Goal: Download file/media

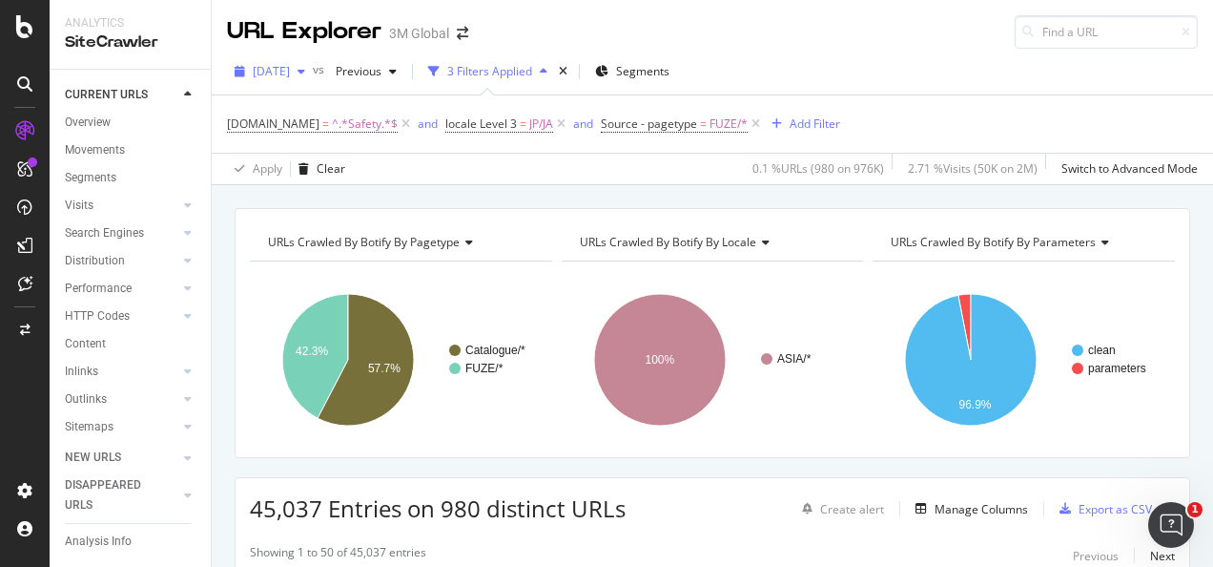
click at [290, 72] on span "[DATE]" at bounding box center [271, 71] width 37 height 16
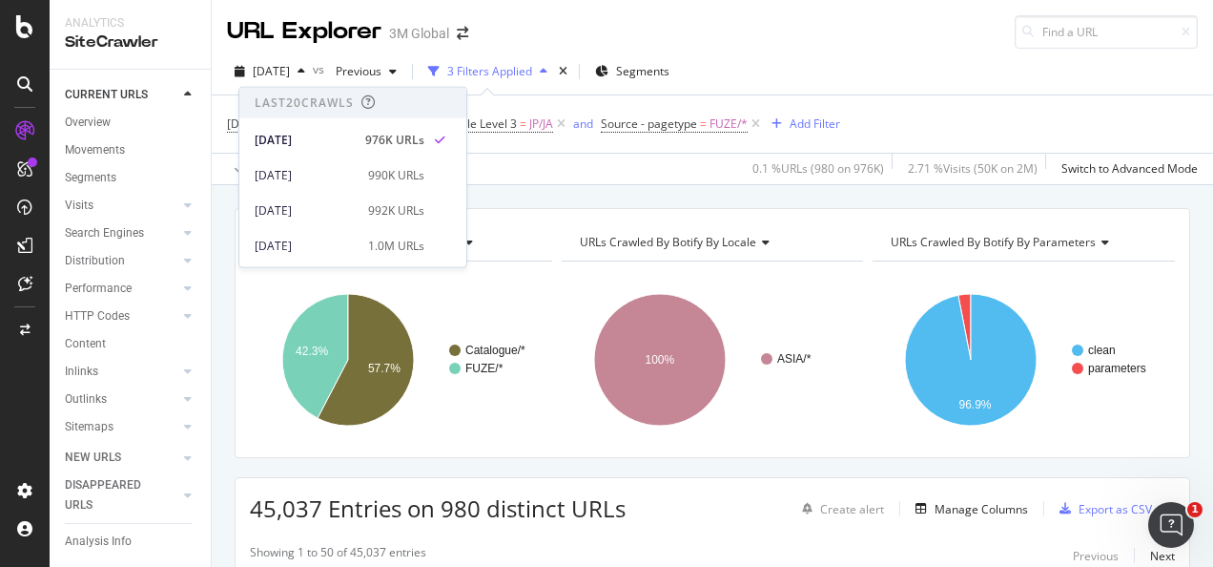
click at [482, 96] on div "DCSext.Business = ^.*Safety.*$ and locale Level 3 = JP/JA and Source - pagetype…" at bounding box center [712, 123] width 971 height 57
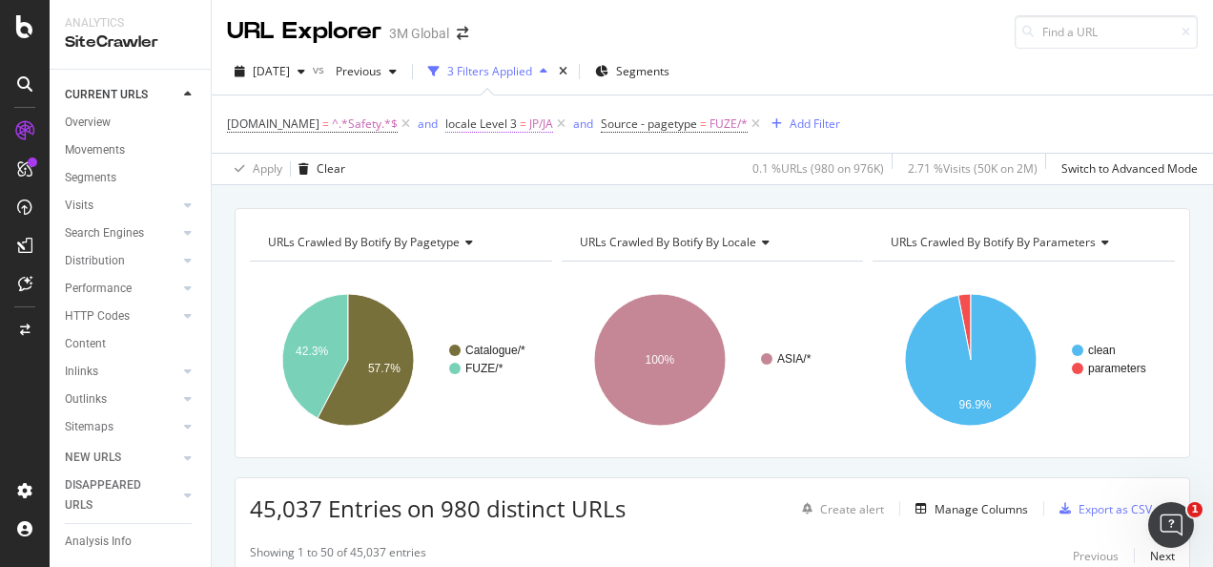
click at [520, 125] on span "=" at bounding box center [523, 123] width 7 height 16
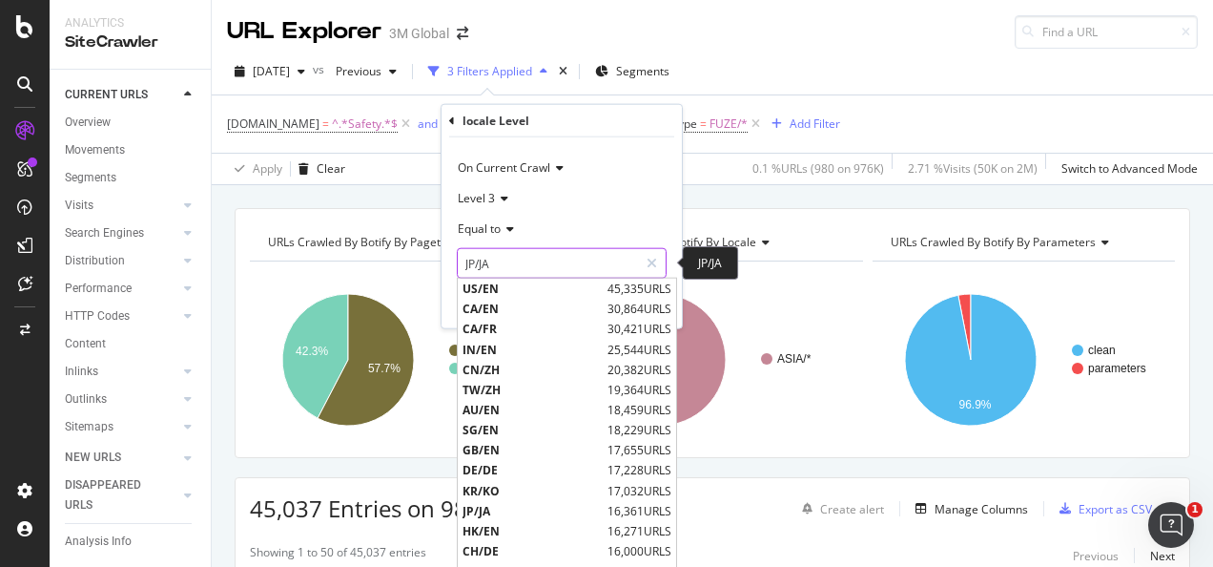
click at [531, 260] on input "JP/JA" at bounding box center [548, 263] width 180 height 31
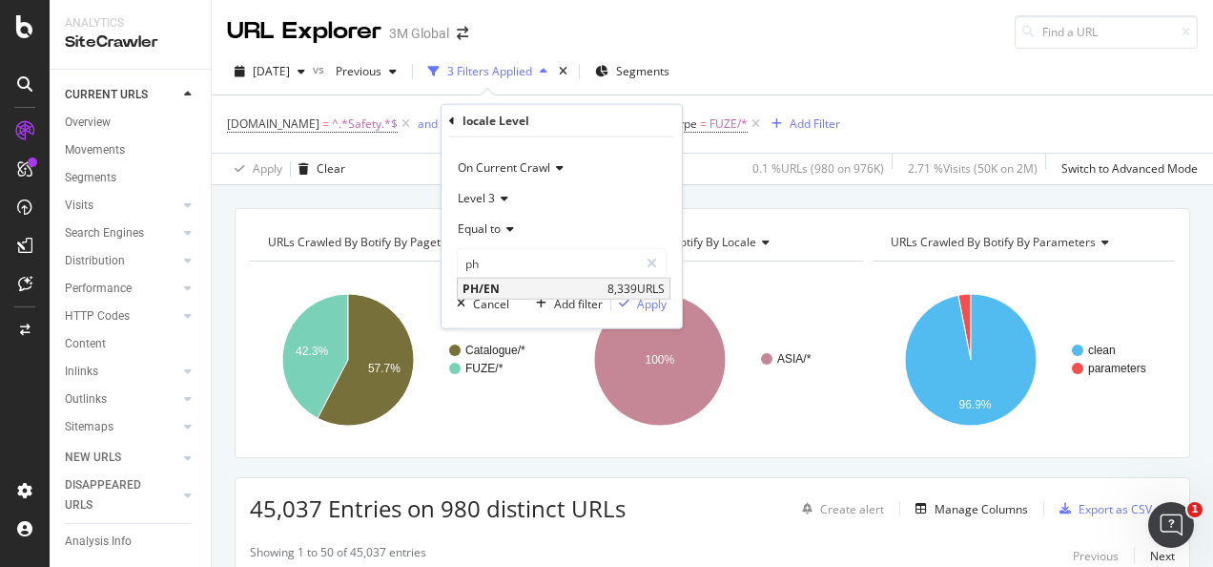
click at [517, 282] on span "PH/EN" at bounding box center [533, 288] width 140 height 16
type input "PH/EN"
click at [665, 298] on div "Apply" at bounding box center [652, 303] width 30 height 16
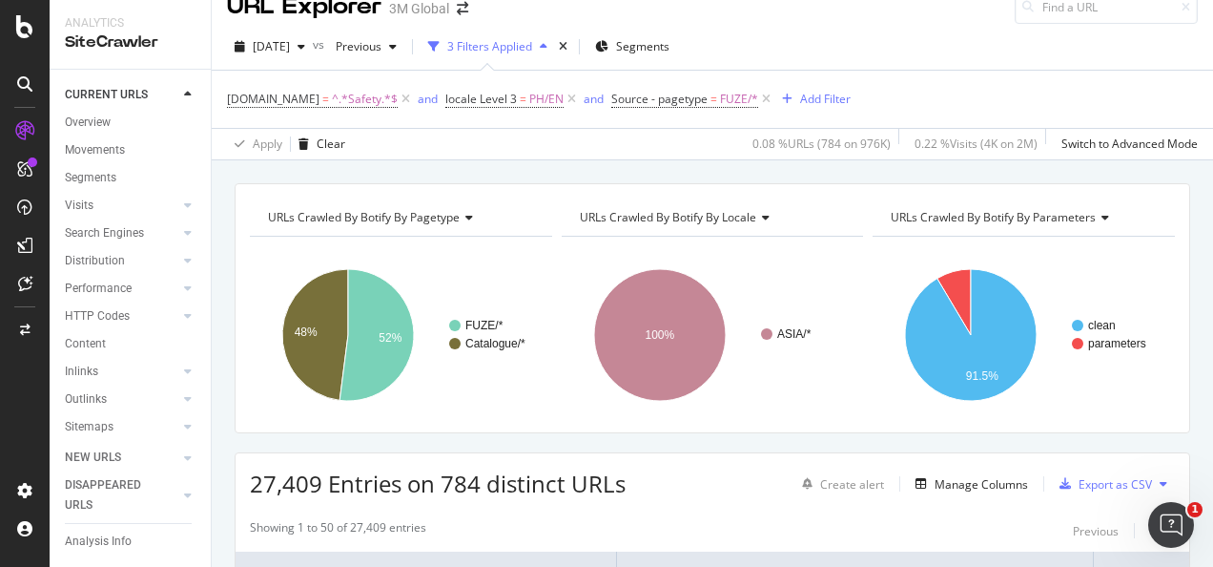
scroll to position [95, 0]
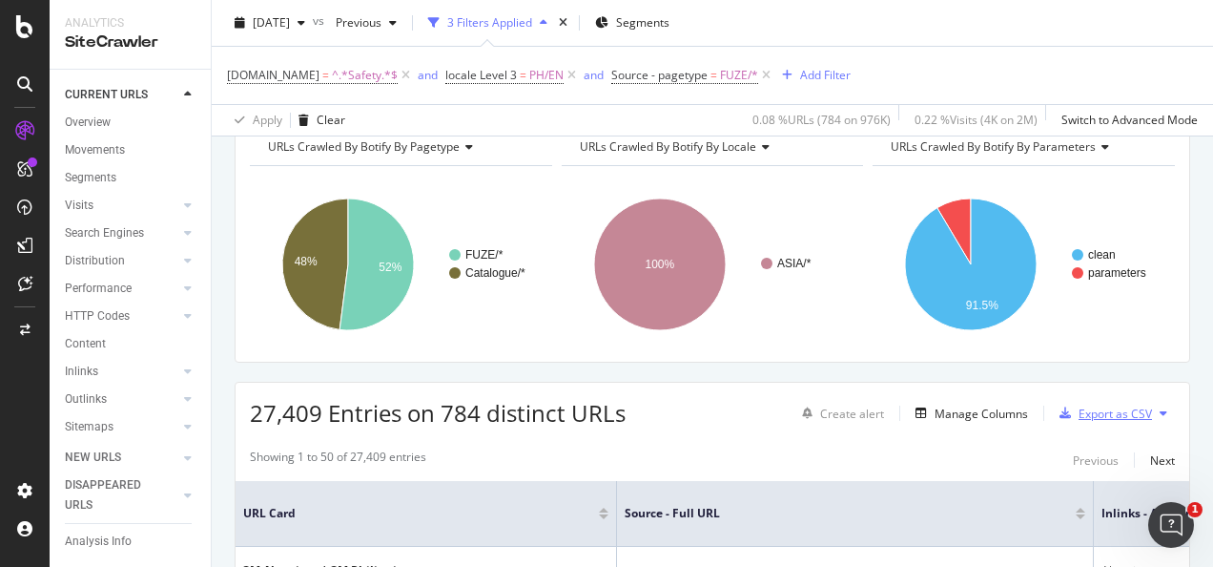
click at [1084, 410] on div "Export as CSV" at bounding box center [1115, 413] width 73 height 16
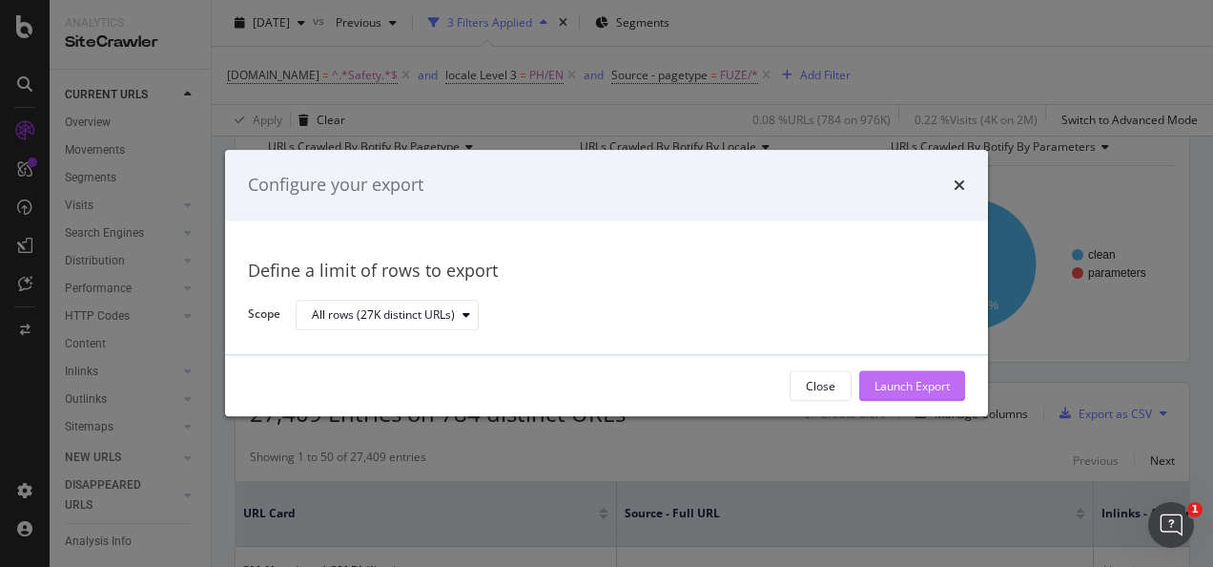
click at [881, 389] on div "Launch Export" at bounding box center [912, 386] width 75 height 16
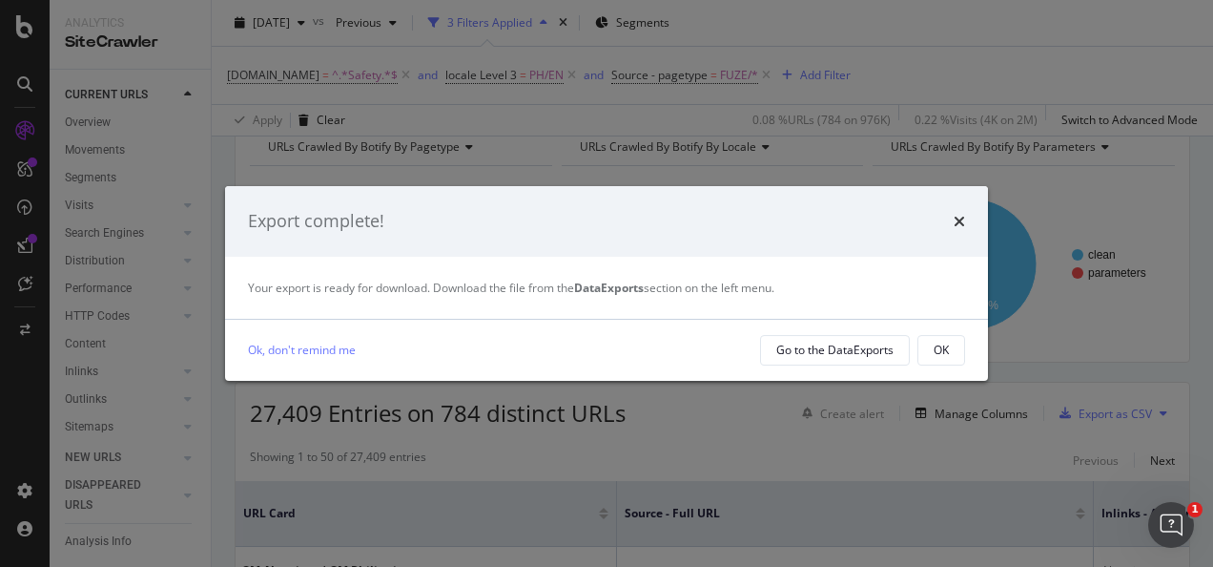
click at [943, 352] on div "OK" at bounding box center [941, 350] width 15 height 16
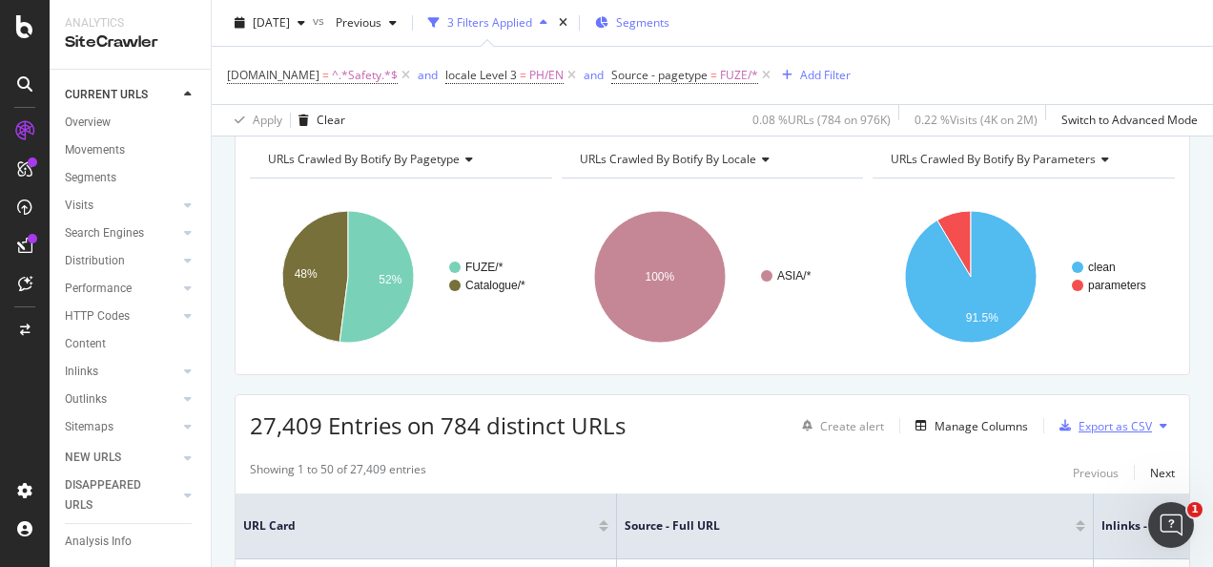
scroll to position [0, 0]
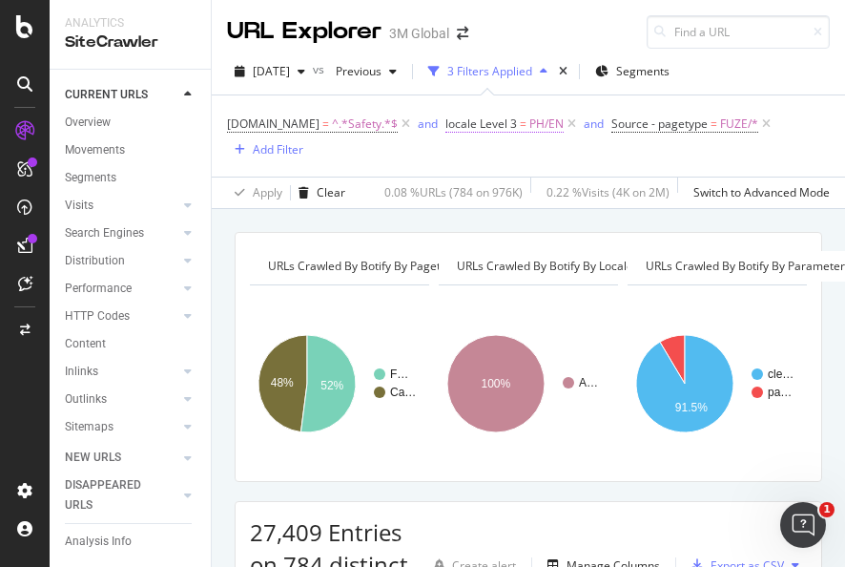
click at [494, 120] on span "locale Level 3" at bounding box center [481, 123] width 72 height 16
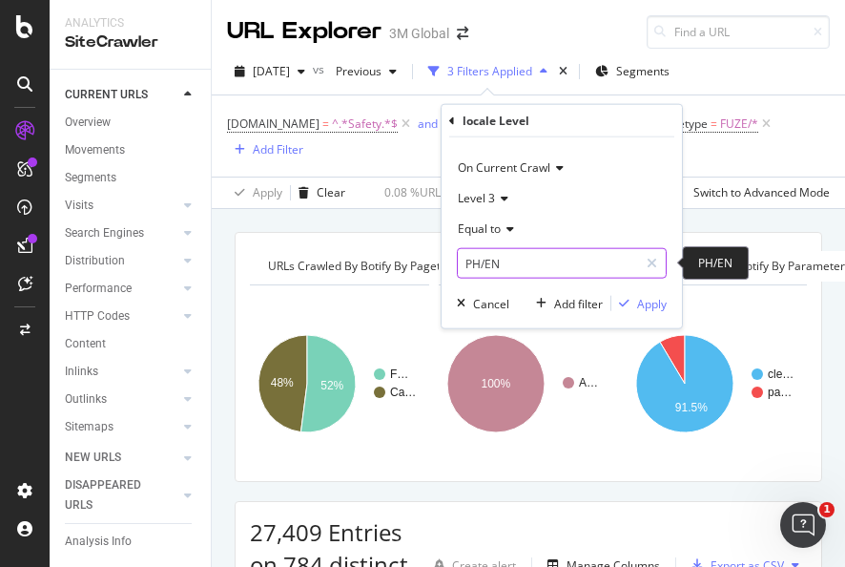
click at [500, 259] on input "PH/EN" at bounding box center [548, 263] width 180 height 31
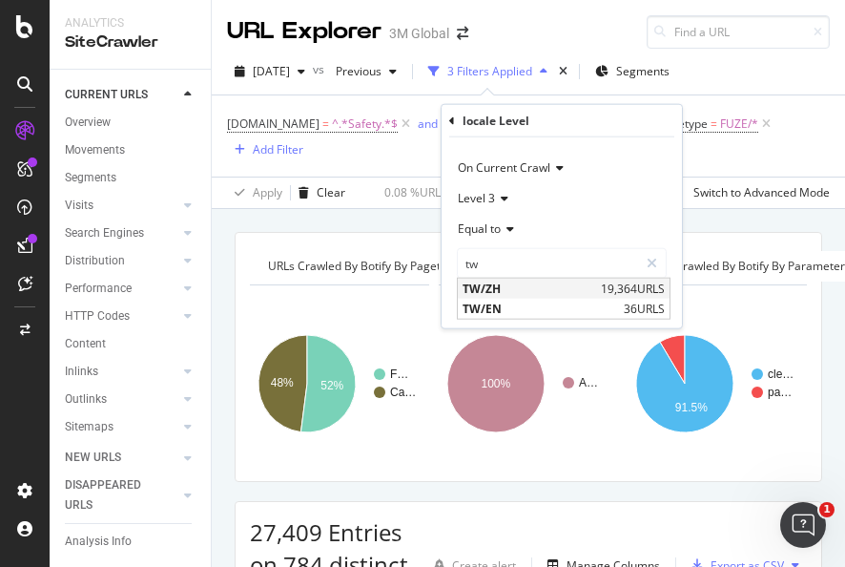
click at [507, 286] on span "TW/ZH" at bounding box center [530, 288] width 134 height 16
type input "TW/ZH"
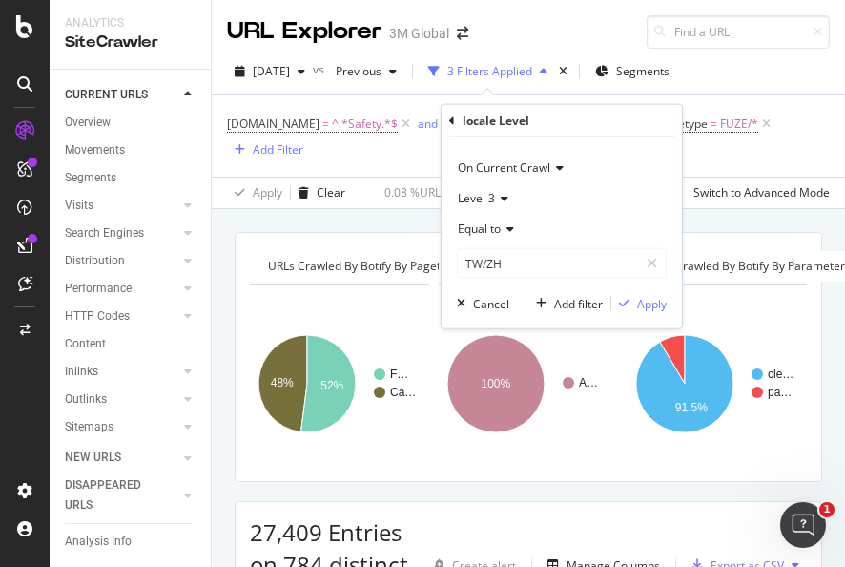
click at [652, 313] on div "On Current Crawl Level 3 Equal to TW/ZH TW/ZH Cancel Add filter Apply" at bounding box center [562, 232] width 240 height 191
click at [652, 307] on div "Apply" at bounding box center [652, 303] width 30 height 16
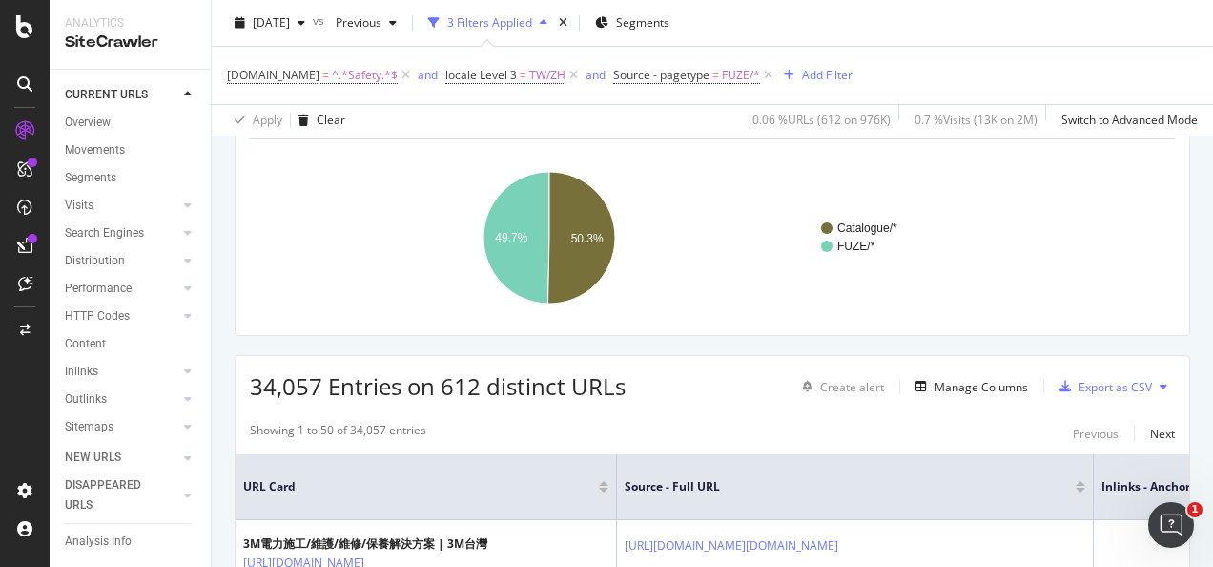
scroll to position [191, 0]
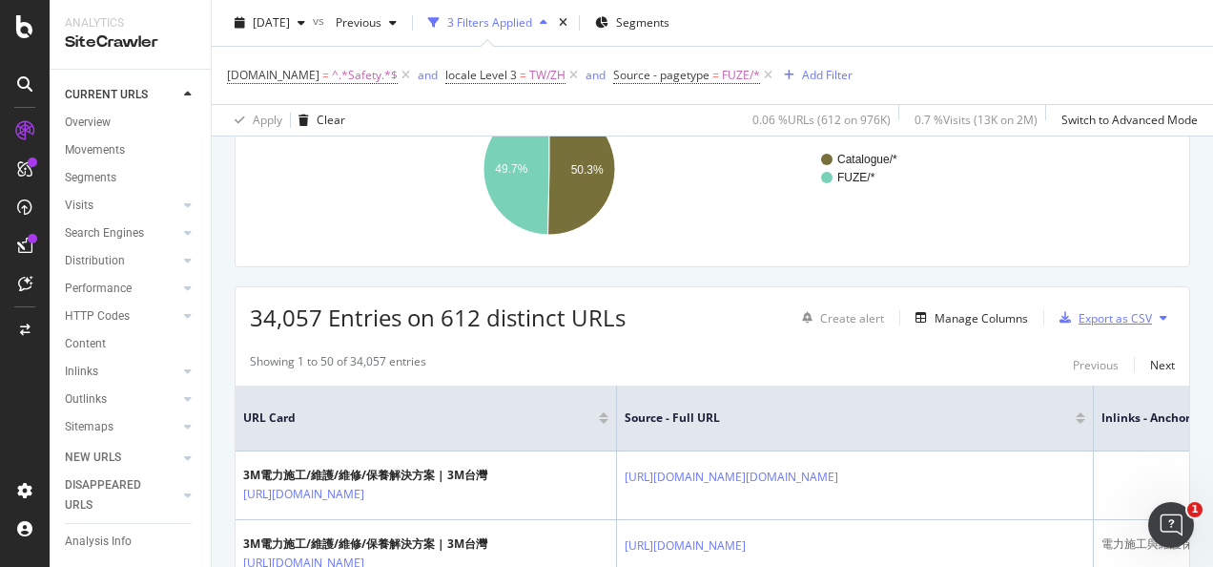
click at [1099, 322] on div "Export as CSV" at bounding box center [1115, 318] width 73 height 16
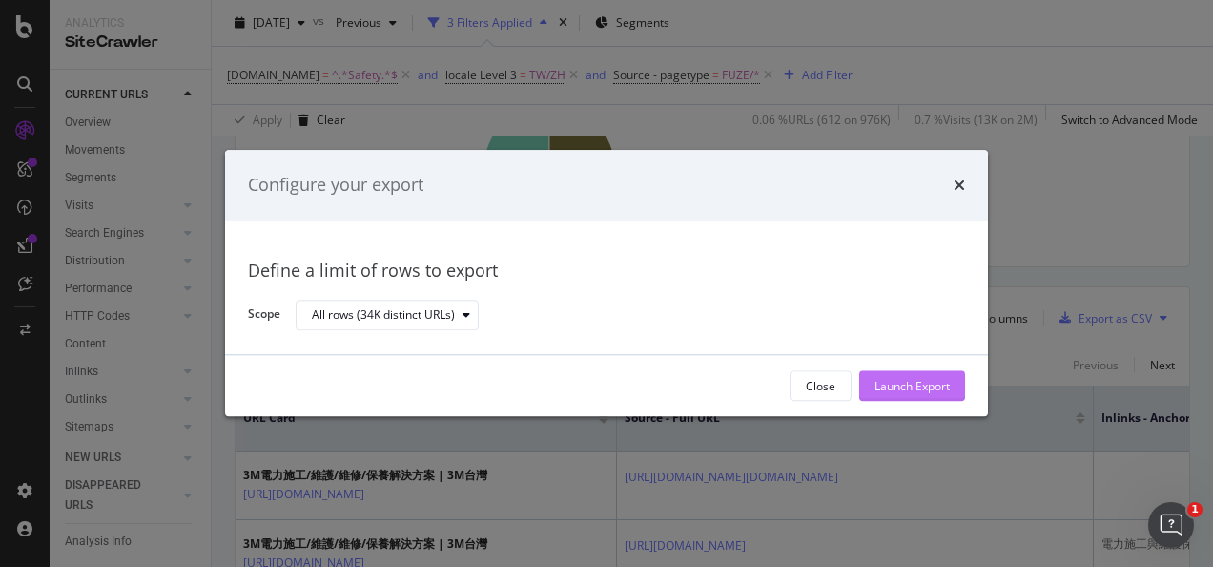
click at [883, 379] on div "Launch Export" at bounding box center [912, 386] width 75 height 16
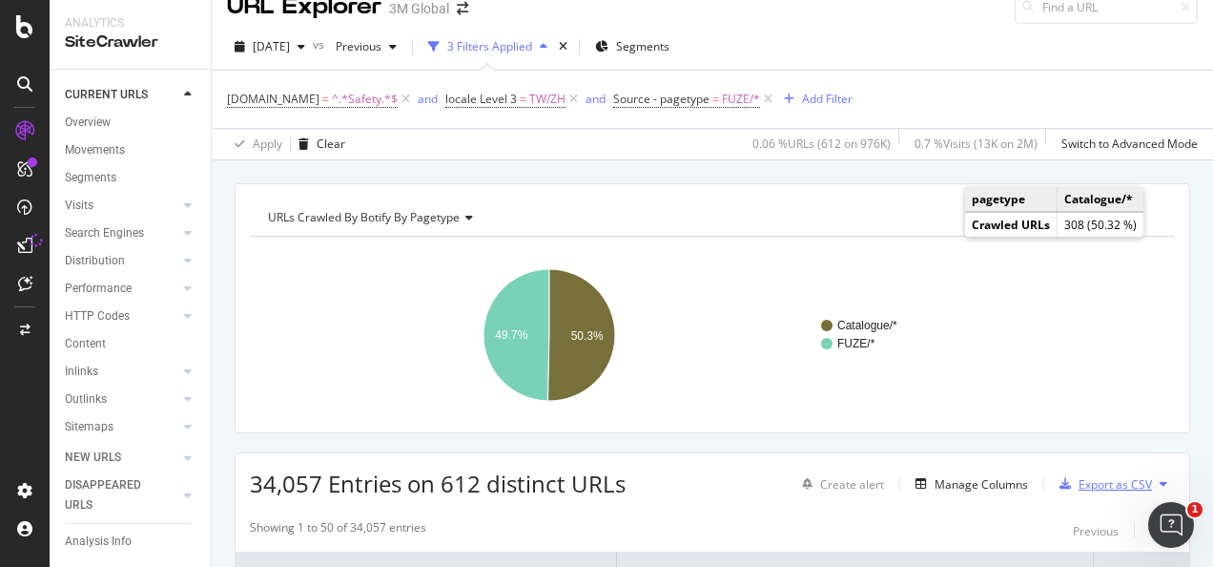
scroll to position [0, 0]
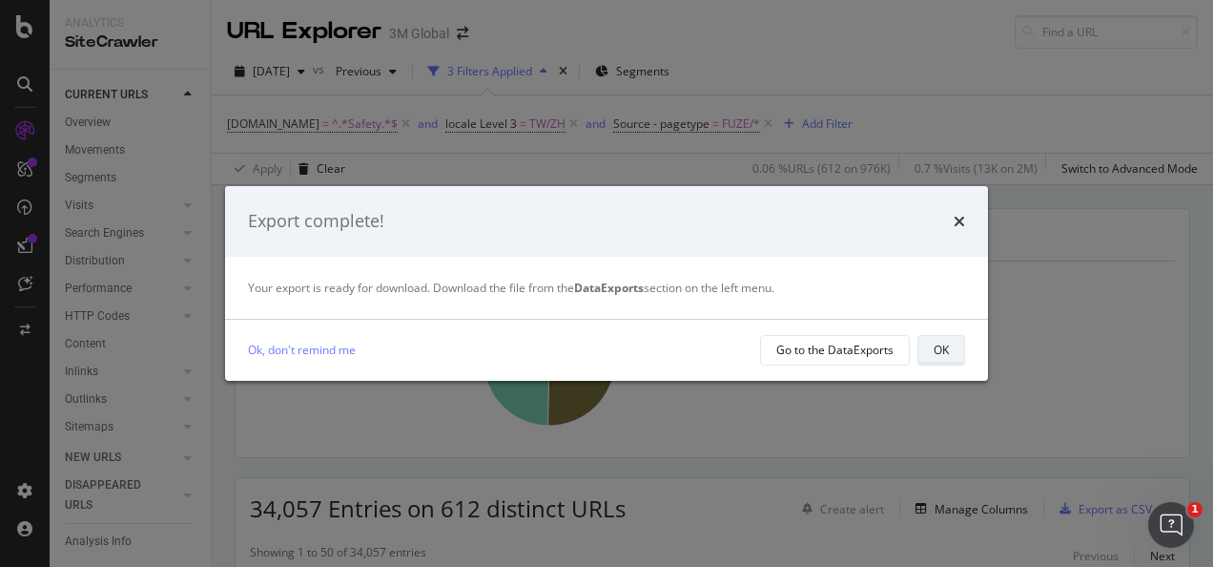
click at [935, 359] on div "OK" at bounding box center [941, 350] width 15 height 27
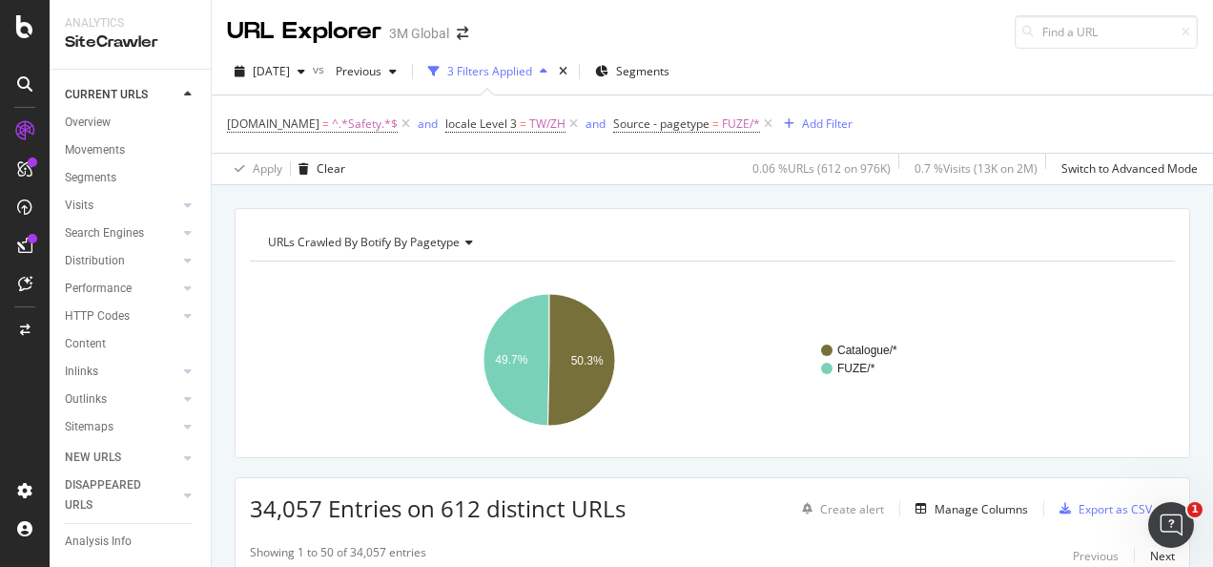
click at [612, 193] on div "URLs Crawled By Botify By pagetype Chart (by Value) Table Expand Export as CSV …" at bounding box center [713, 208] width 1002 height 46
click at [522, 196] on div "URLs Crawled By Botify By pagetype Chart (by Value) Table Expand Export as CSV …" at bounding box center [713, 208] width 1002 height 46
click at [565, 192] on div "URLs Crawled By Botify By pagetype Chart (by Value) Table Expand Export as CSV …" at bounding box center [713, 208] width 1002 height 46
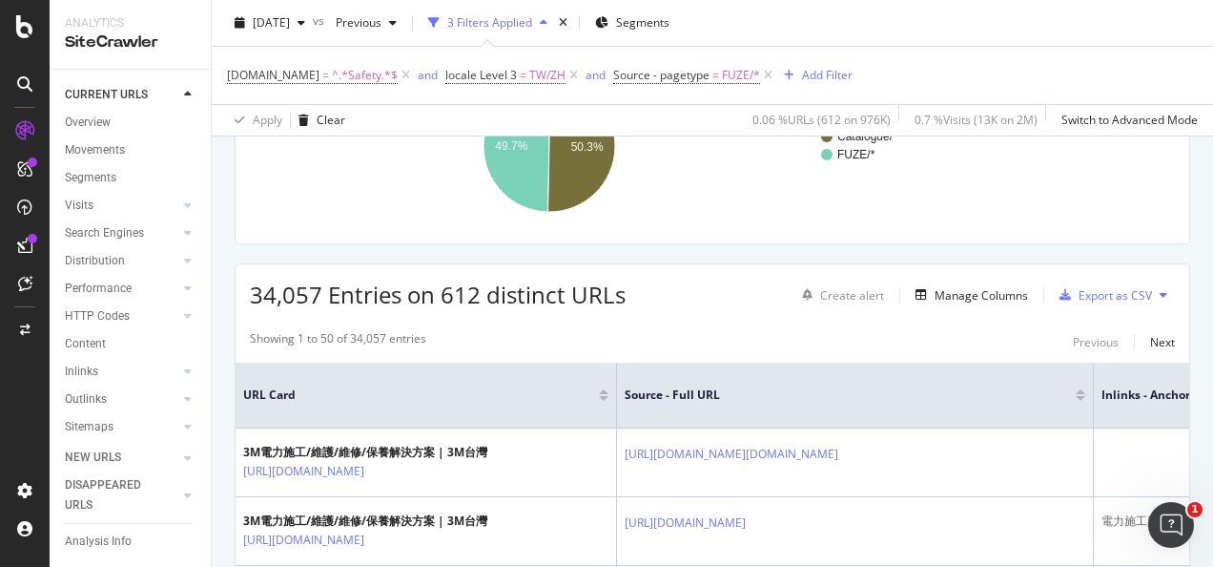
scroll to position [191, 0]
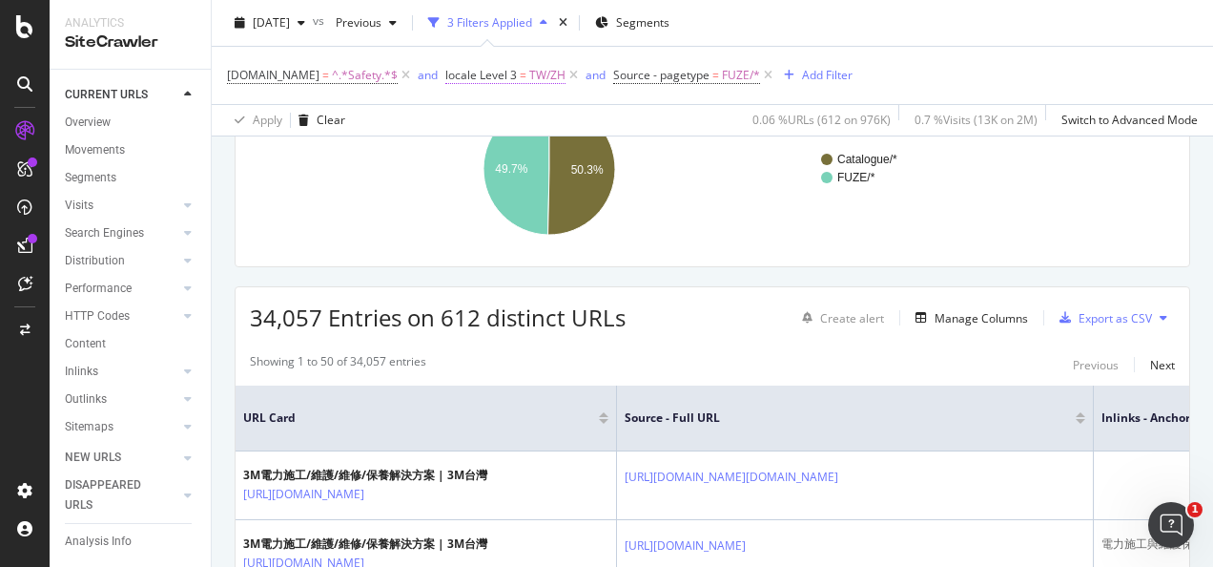
click at [510, 75] on span "locale Level 3" at bounding box center [481, 75] width 72 height 16
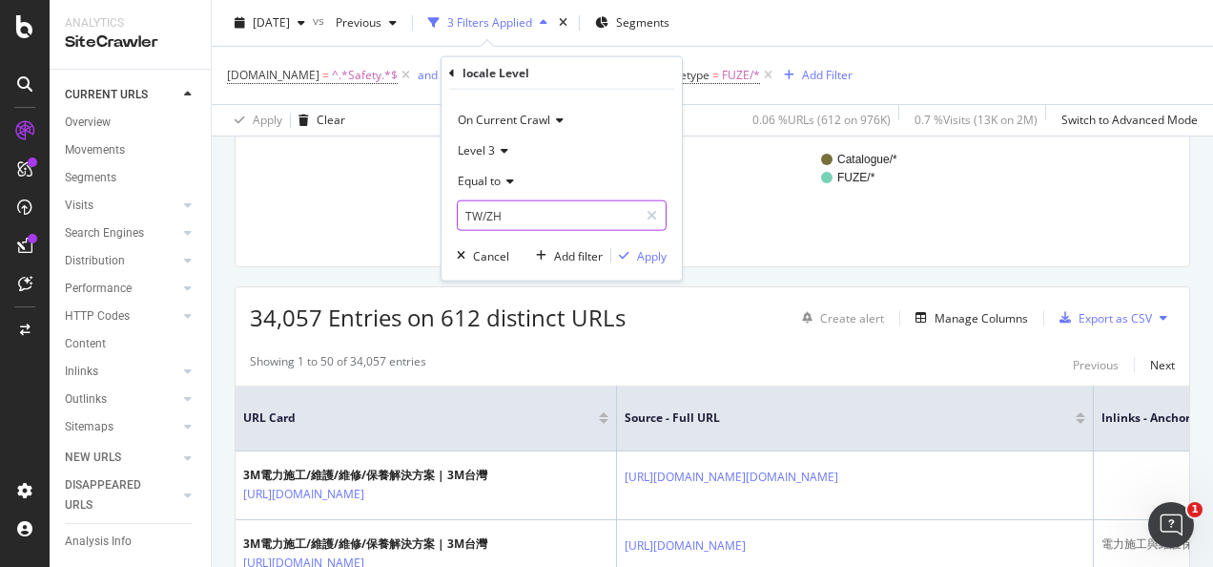
click at [559, 212] on input "TW/ZH" at bounding box center [548, 215] width 180 height 31
click at [530, 238] on span "AU/EN" at bounding box center [530, 241] width 134 height 16
type input "AU/EN"
click at [638, 256] on div "Apply" at bounding box center [652, 255] width 30 height 16
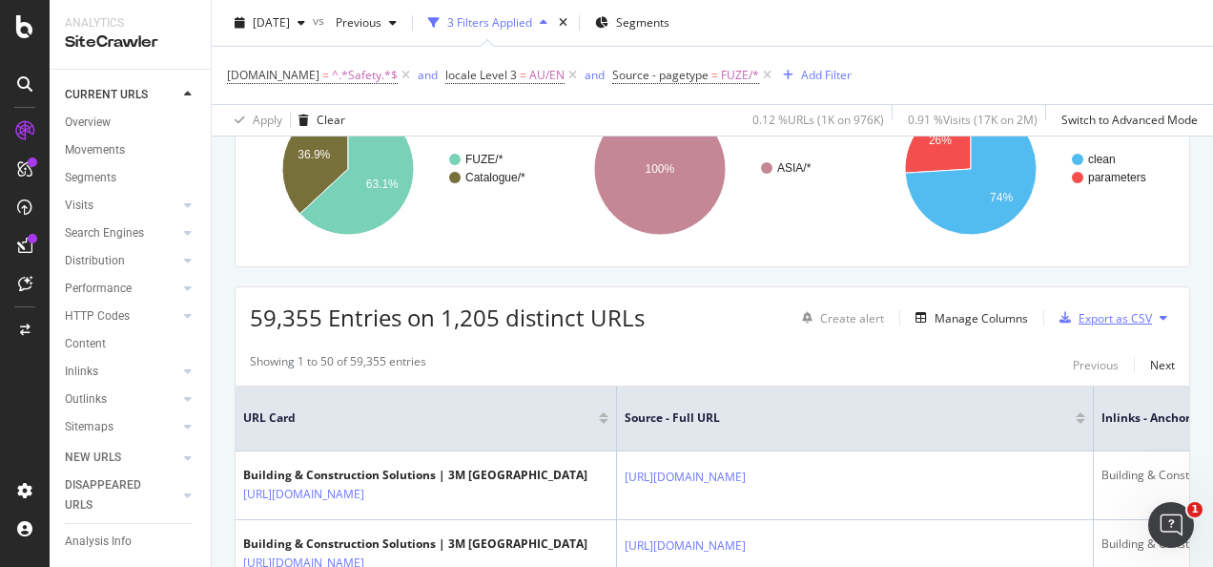
click at [1079, 312] on div "Export as CSV" at bounding box center [1115, 318] width 73 height 16
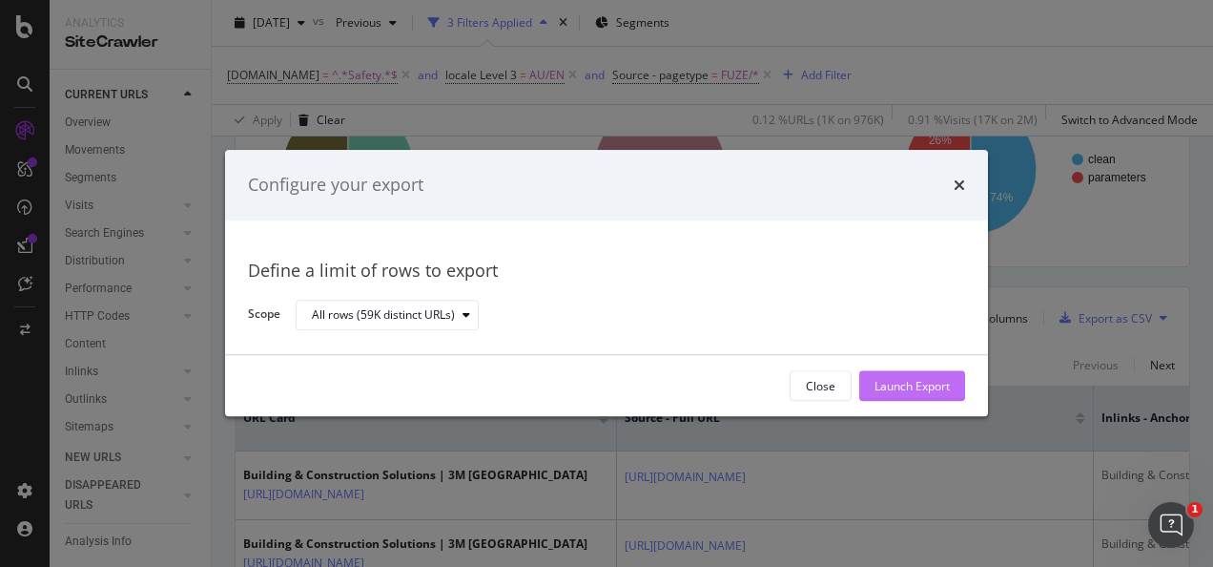
click at [935, 385] on div "Launch Export" at bounding box center [912, 386] width 75 height 16
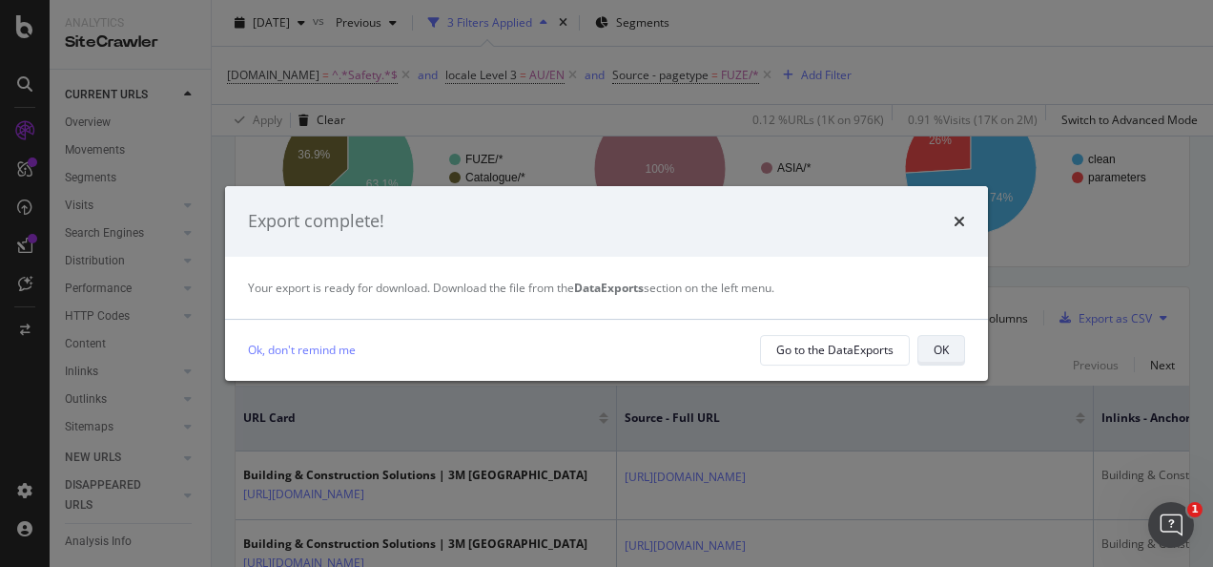
click at [937, 340] on div "OK" at bounding box center [941, 350] width 15 height 27
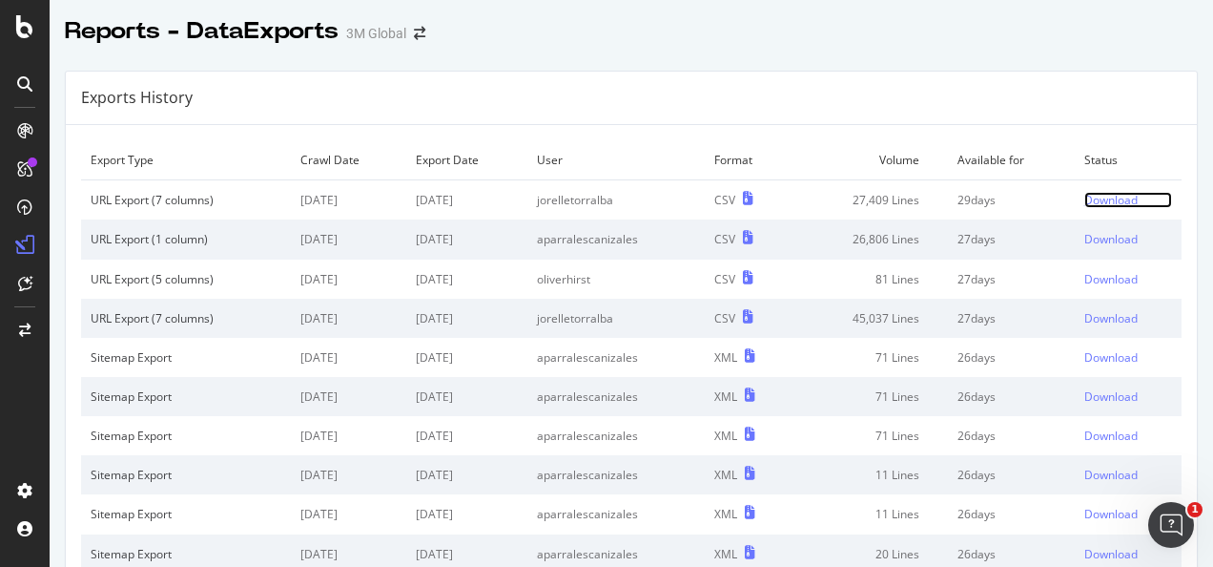
click at [1085, 200] on div "Download" at bounding box center [1111, 200] width 53 height 16
drag, startPoint x: 1062, startPoint y: 193, endPoint x: 1044, endPoint y: 197, distance: 18.5
click at [1085, 194] on div "Download" at bounding box center [1111, 200] width 53 height 16
click at [1089, 195] on div "Download" at bounding box center [1111, 200] width 53 height 16
